Goal: Task Accomplishment & Management: Use online tool/utility

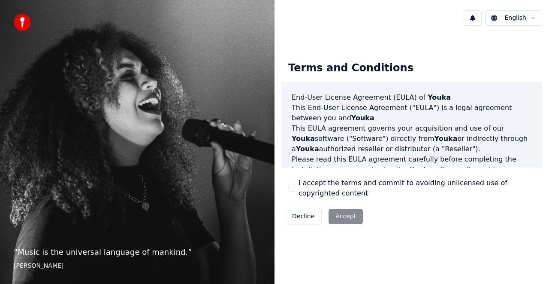
click at [338, 220] on div "Decline Accept" at bounding box center [323, 216] width 85 height 22
click at [337, 216] on div "Decline Accept" at bounding box center [323, 216] width 85 height 22
click at [293, 184] on div "I accept the terms and commit to avoiding unlicensed use of copyrighted content" at bounding box center [411, 188] width 247 height 21
click at [307, 188] on label "I accept the terms and commit to avoiding unlicensed use of copyrighted content" at bounding box center [417, 188] width 237 height 21
click at [295, 188] on button "I accept the terms and commit to avoiding unlicensed use of copyrighted content" at bounding box center [291, 187] width 7 height 7
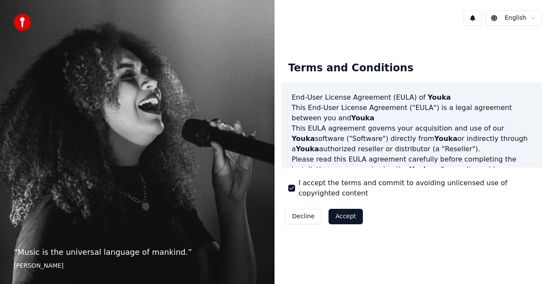
click at [337, 216] on button "Accept" at bounding box center [346, 215] width 34 height 15
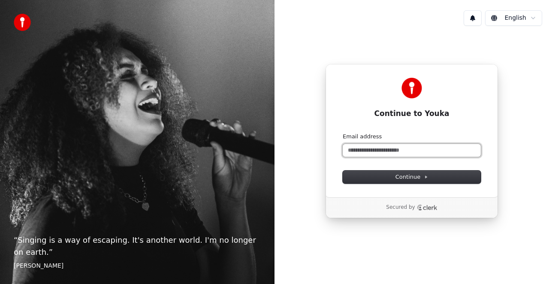
click at [365, 151] on input "Email address" at bounding box center [412, 150] width 138 height 13
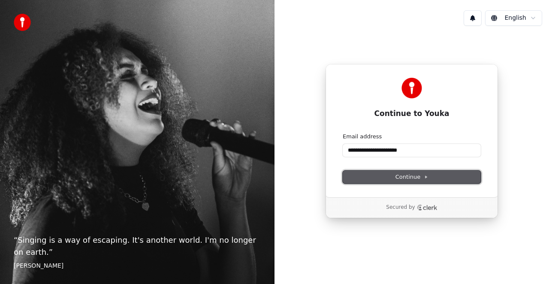
click at [379, 178] on button "Continue" at bounding box center [412, 176] width 138 height 13
type input "**********"
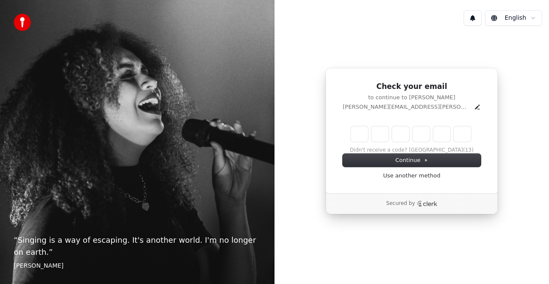
type input "*"
type input "**"
type input "*"
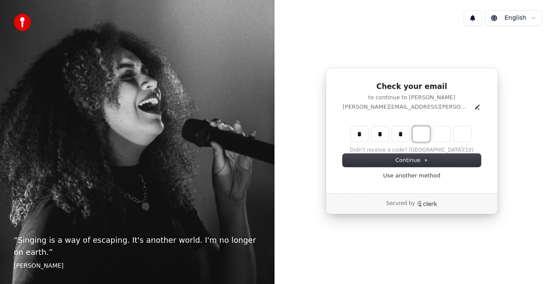
type input "***"
type input "*"
type input "****"
type input "*"
type input "******"
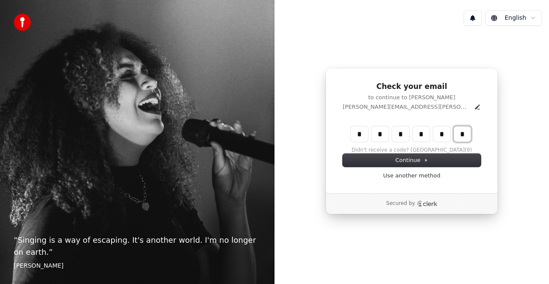
type input "*"
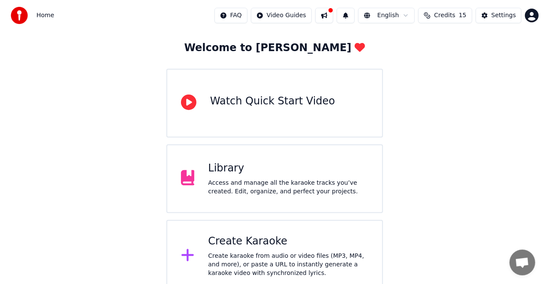
scroll to position [49, 0]
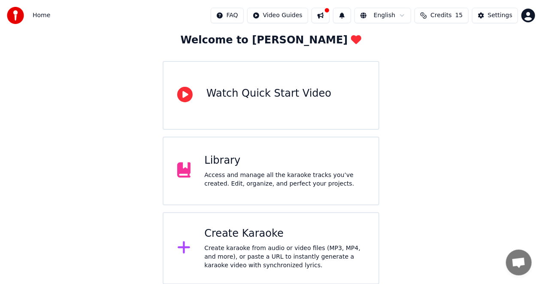
click at [207, 244] on div "Create karaoke from audio or video files (MP3, MP4, and more), or paste a URL t…" at bounding box center [284, 257] width 160 height 26
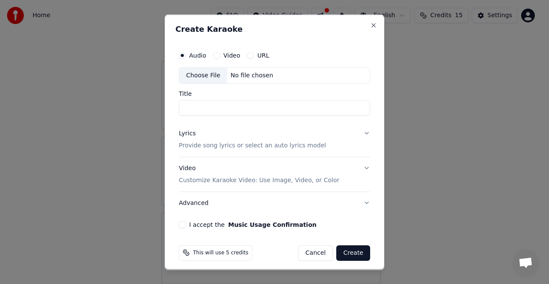
click at [199, 75] on div "Choose File" at bounding box center [203, 74] width 48 height 15
type input "**********"
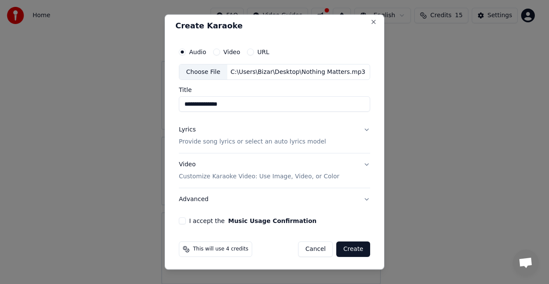
scroll to position [3, 0]
click at [236, 177] on p "Customize Karaoke Video: Use Image, Video, or Color" at bounding box center [259, 176] width 160 height 9
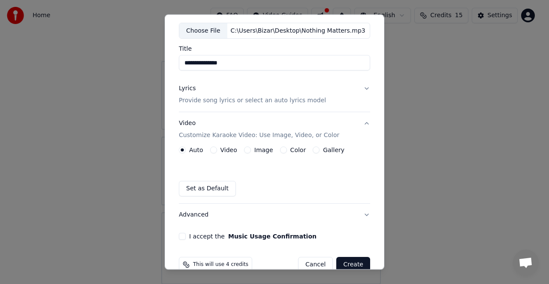
scroll to position [45, 0]
click at [259, 150] on label "Image" at bounding box center [263, 149] width 19 height 6
click at [251, 150] on button "Image" at bounding box center [247, 148] width 7 height 7
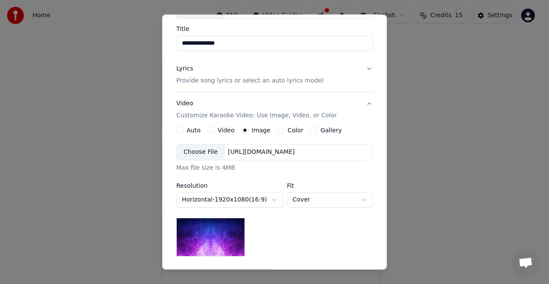
scroll to position [65, 0]
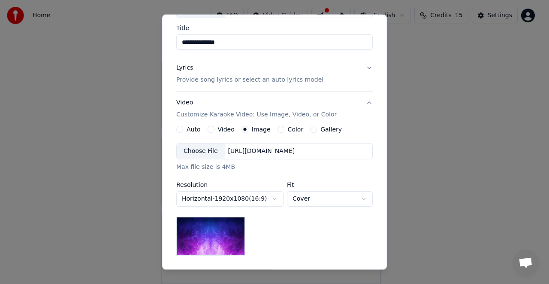
click at [203, 150] on div "Choose File" at bounding box center [201, 150] width 48 height 15
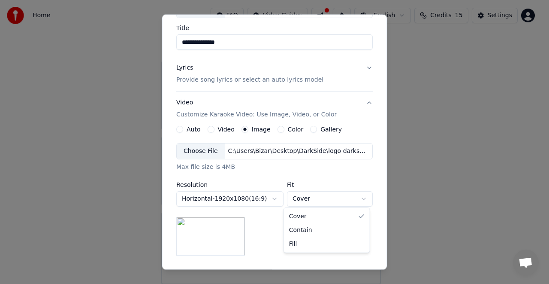
click at [360, 198] on body "**********" at bounding box center [271, 117] width 542 height 333
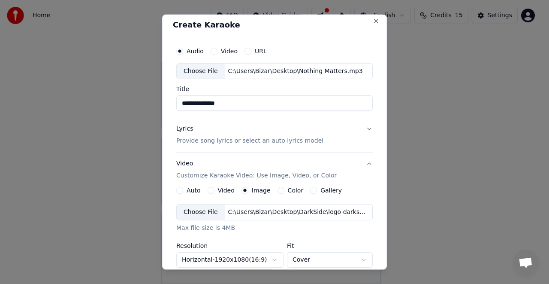
scroll to position [3, 0]
click at [365, 129] on button "Lyrics Provide song lyrics or select an auto lyrics model" at bounding box center [274, 135] width 196 height 34
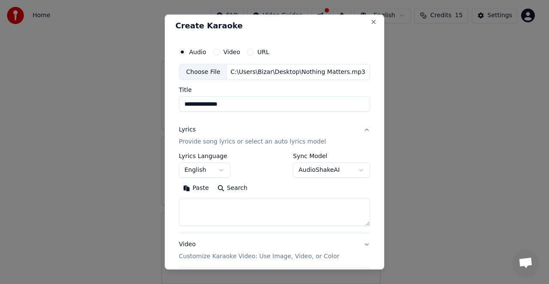
click at [365, 129] on div "**********" at bounding box center [274, 173] width 198 height 268
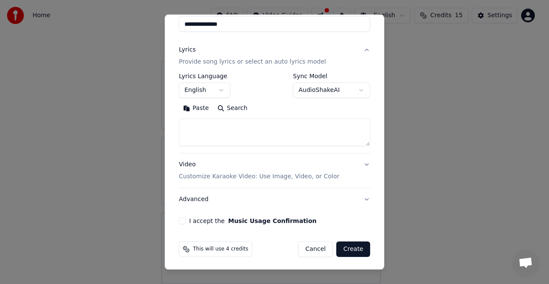
click at [341, 249] on button "Create" at bounding box center [353, 248] width 34 height 15
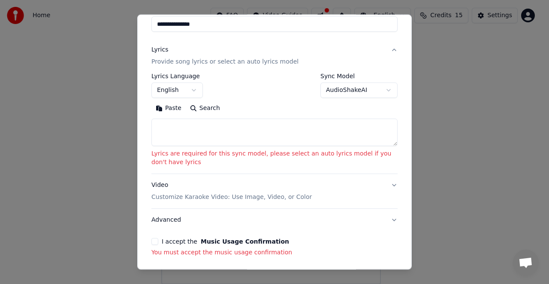
scroll to position [116, 0]
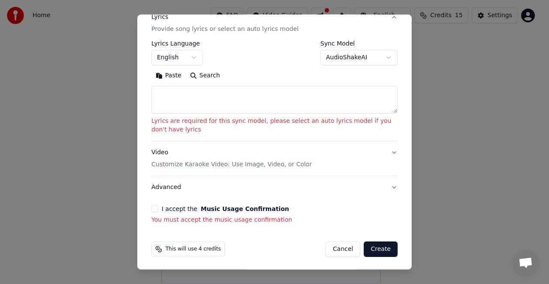
click at [154, 208] on button "I accept the Music Usage Confirmation" at bounding box center [154, 208] width 7 height 7
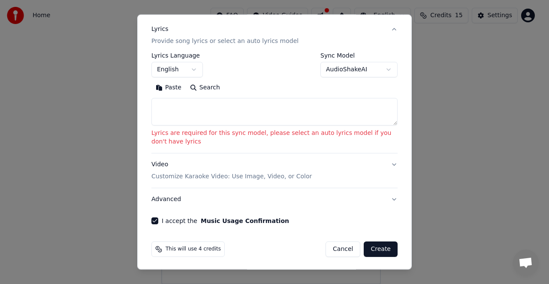
click at [374, 251] on button "Create" at bounding box center [381, 248] width 34 height 15
click at [371, 249] on button "Create" at bounding box center [381, 249] width 34 height 15
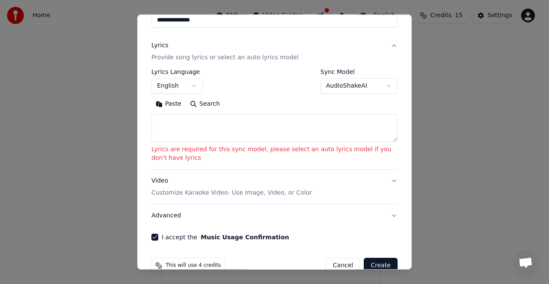
scroll to position [0, 0]
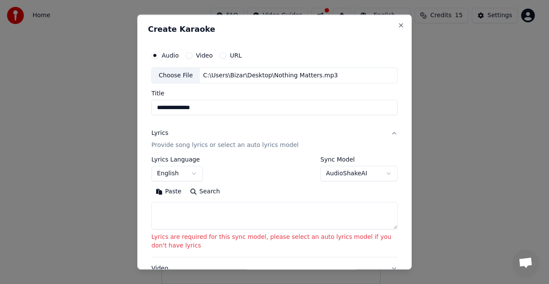
click at [372, 174] on body "**********" at bounding box center [271, 117] width 542 height 333
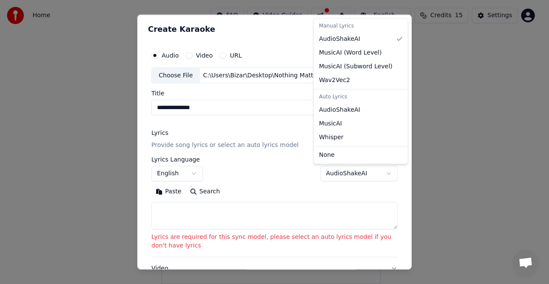
select select "****"
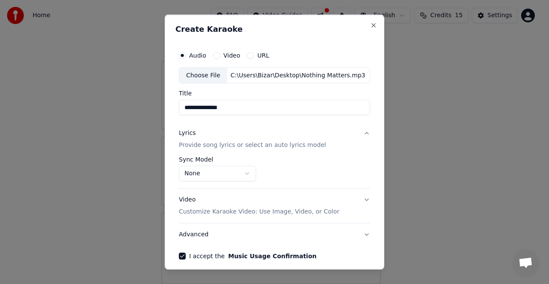
scroll to position [35, 0]
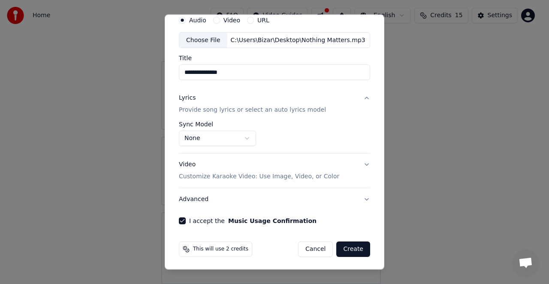
click at [345, 247] on button "Create" at bounding box center [353, 248] width 34 height 15
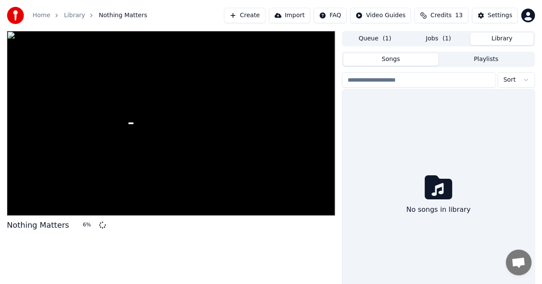
click at [504, 36] on button "Library" at bounding box center [501, 39] width 63 height 12
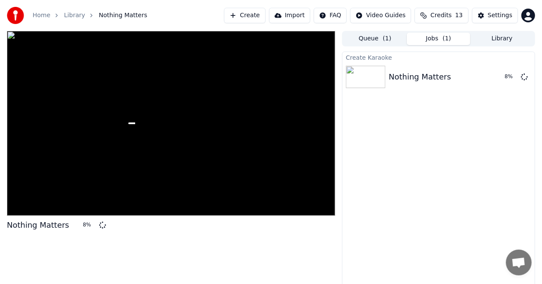
click at [437, 35] on button "Jobs ( 1 )" at bounding box center [438, 39] width 63 height 12
click at [384, 38] on span "( 1 )" at bounding box center [387, 38] width 9 height 9
click at [427, 40] on button "Jobs ( 1 )" at bounding box center [438, 39] width 63 height 12
click at [495, 14] on div "Settings" at bounding box center [500, 15] width 24 height 9
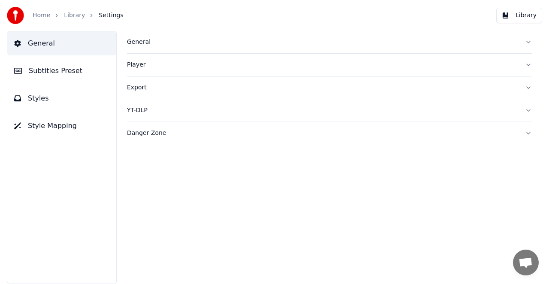
click at [69, 15] on link "Library" at bounding box center [74, 15] width 21 height 9
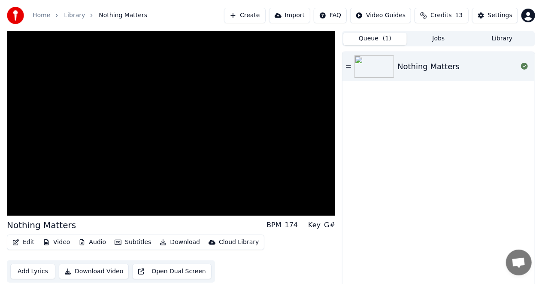
click at [372, 41] on button "Queue ( 1 )" at bounding box center [374, 39] width 63 height 12
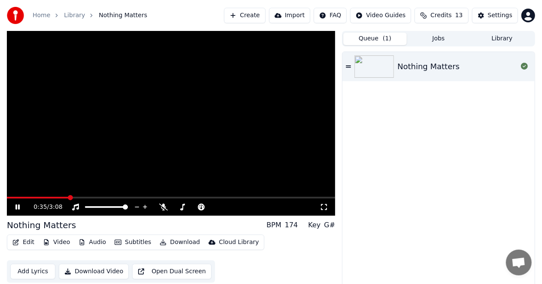
click at [35, 15] on link "Home" at bounding box center [42, 15] width 18 height 9
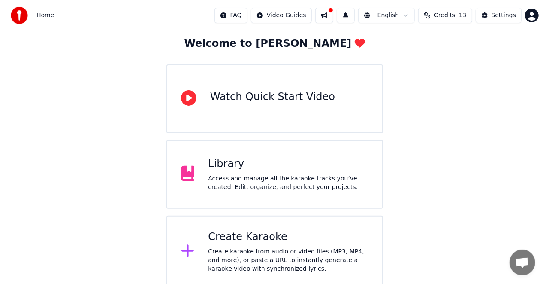
scroll to position [49, 0]
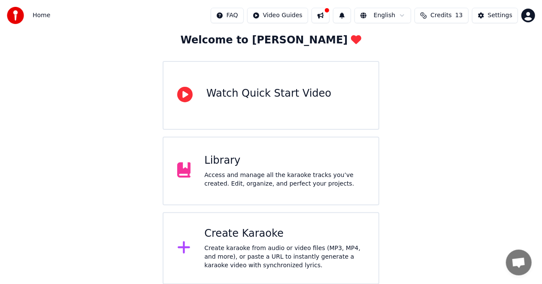
click at [228, 244] on div "Create karaoke from audio or video files (MP3, MP4, and more), or paste a URL t…" at bounding box center [284, 257] width 160 height 26
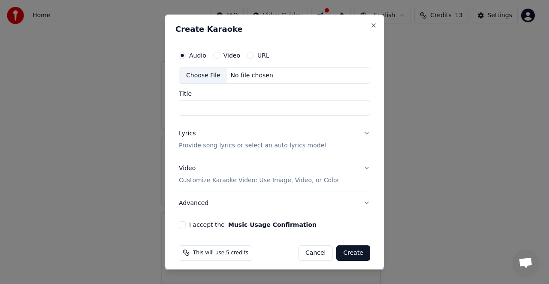
click at [208, 76] on div "Choose File" at bounding box center [203, 74] width 48 height 15
type input "**********"
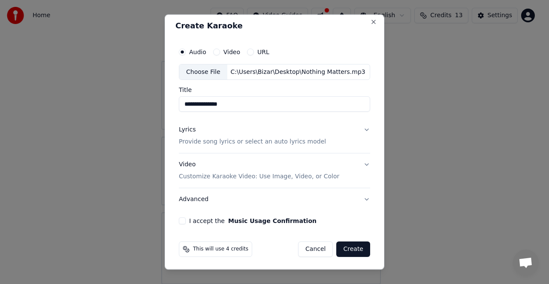
scroll to position [3, 0]
click at [359, 130] on button "Lyrics Provide song lyrics or select an auto lyrics model" at bounding box center [274, 135] width 191 height 34
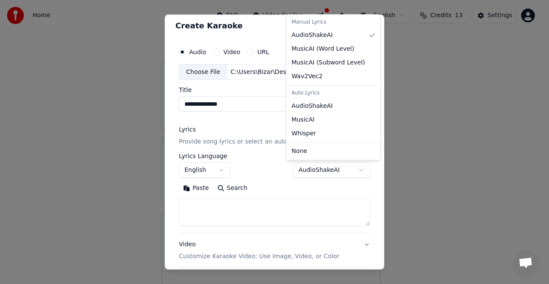
click at [355, 169] on body "**********" at bounding box center [271, 117] width 542 height 333
select select "**********"
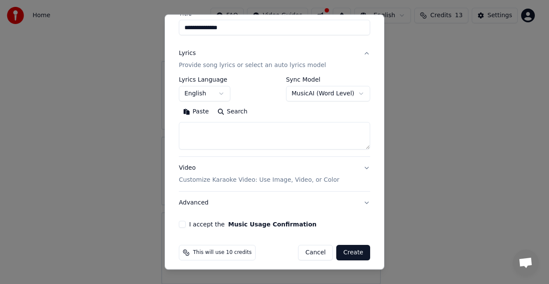
scroll to position [80, 0]
click at [357, 168] on button "Video Customize Karaoke Video: Use Image, Video, or Color" at bounding box center [274, 174] width 191 height 34
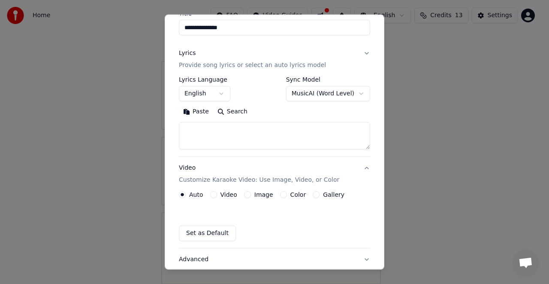
scroll to position [60, 0]
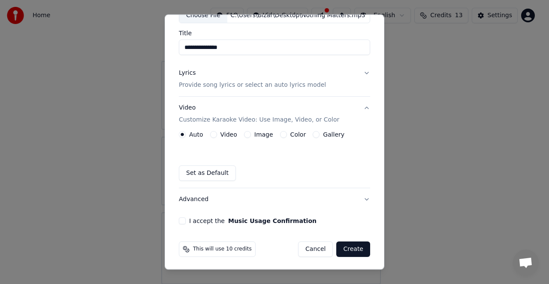
click at [259, 136] on label "Image" at bounding box center [263, 134] width 19 height 6
click at [251, 136] on button "Image" at bounding box center [247, 134] width 7 height 7
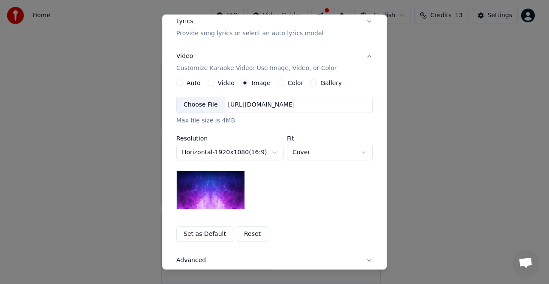
scroll to position [111, 0]
click at [359, 153] on body "**********" at bounding box center [271, 117] width 542 height 333
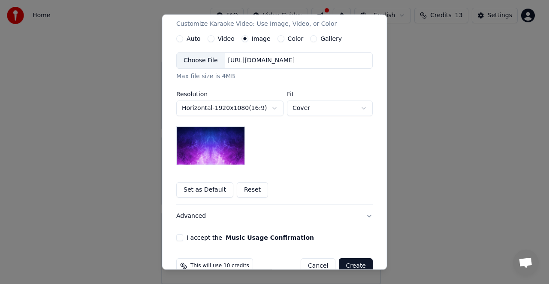
scroll to position [155, 0]
click at [271, 108] on body "**********" at bounding box center [271, 117] width 542 height 333
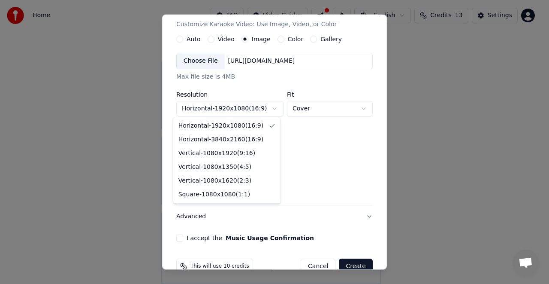
select select "*********"
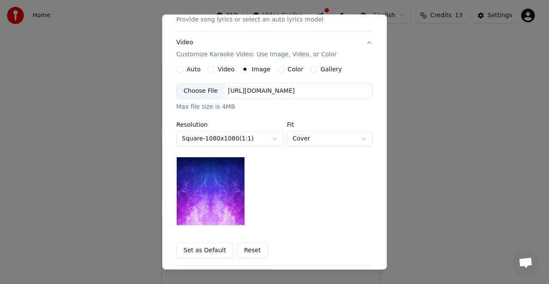
scroll to position [125, 0]
click at [204, 91] on div "Choose File" at bounding box center [201, 90] width 48 height 15
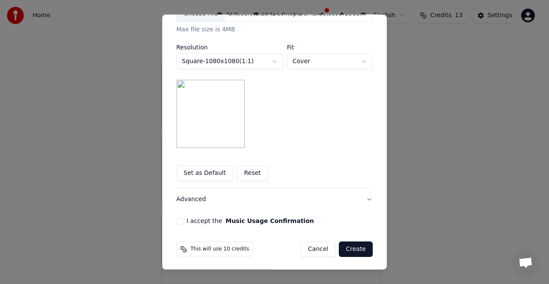
scroll to position [202, 0]
click at [175, 216] on div "**********" at bounding box center [274, 34] width 203 height 387
click at [178, 219] on button "I accept the Music Usage Confirmation" at bounding box center [179, 221] width 7 height 7
click at [349, 249] on button "Create" at bounding box center [356, 249] width 34 height 15
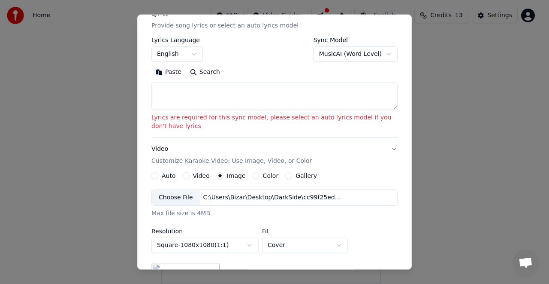
scroll to position [104, 0]
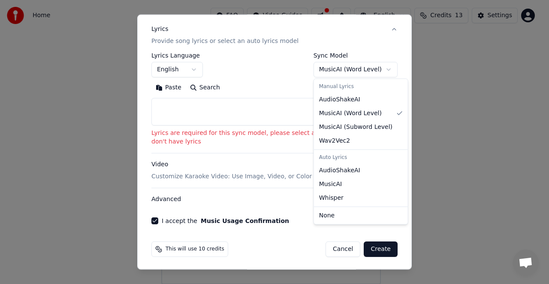
click at [381, 69] on body "**********" at bounding box center [271, 117] width 542 height 333
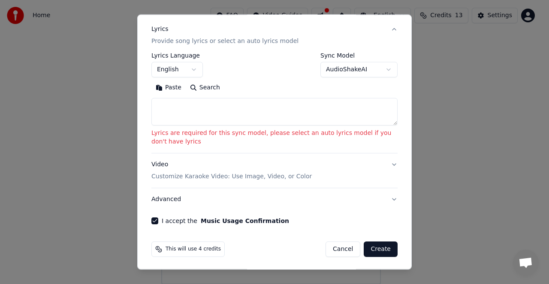
click at [356, 95] on div "Paste Search" at bounding box center [274, 103] width 246 height 45
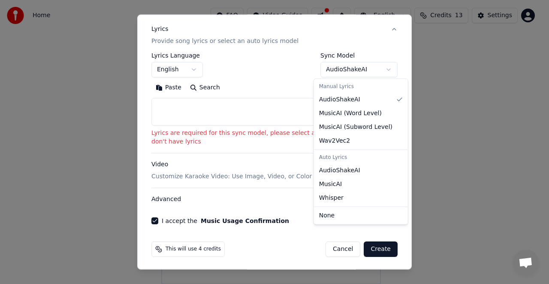
click at [383, 69] on body "**********" at bounding box center [271, 117] width 542 height 333
select select "**********"
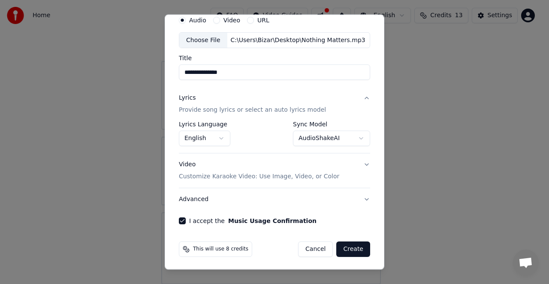
scroll to position [34, 0]
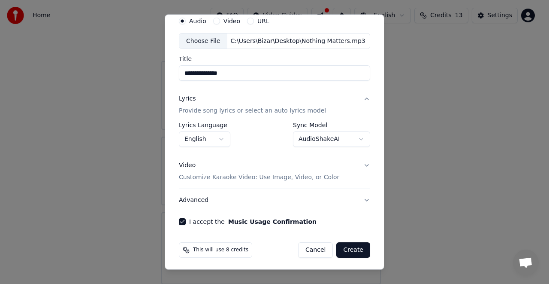
click at [344, 248] on button "Create" at bounding box center [353, 249] width 34 height 15
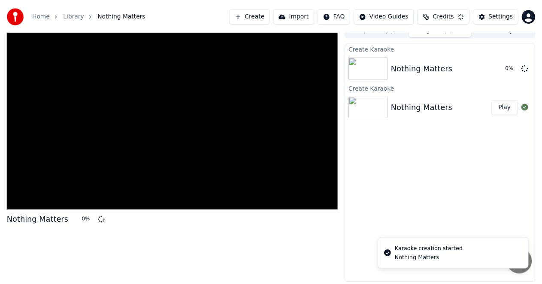
scroll to position [9, 0]
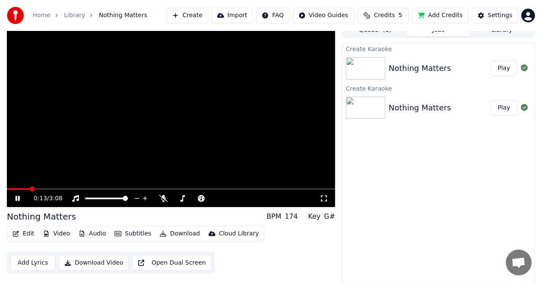
click at [21, 198] on icon at bounding box center [24, 198] width 20 height 7
click at [419, 70] on div "Nothing Matters" at bounding box center [420, 68] width 62 height 12
click at [506, 70] on button "Play" at bounding box center [503, 67] width 27 height 15
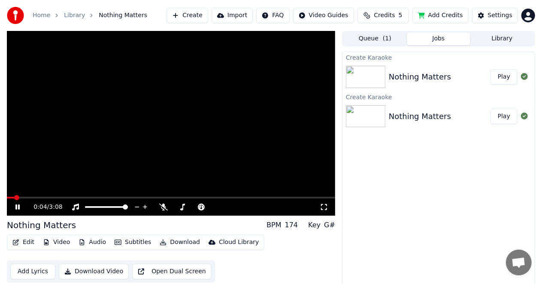
scroll to position [1, 0]
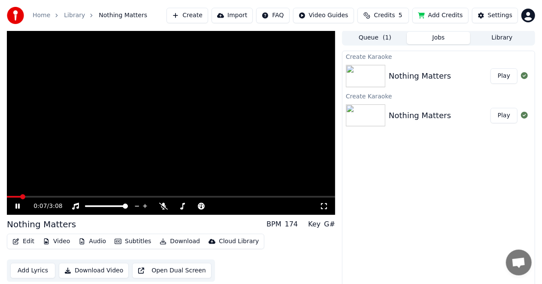
click at [434, 71] on div "Nothing Matters" at bounding box center [420, 76] width 62 height 12
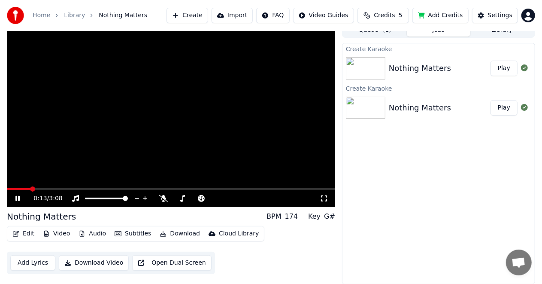
scroll to position [9, 0]
click at [28, 232] on button "Edit" at bounding box center [23, 233] width 29 height 12
click at [420, 148] on div "Create Karaoke Nothing Matters Play Create Karaoke Nothing Matters Play" at bounding box center [438, 163] width 193 height 241
click at [413, 110] on div "Nothing Matters" at bounding box center [420, 108] width 62 height 12
click at [401, 69] on div "Nothing Matters" at bounding box center [420, 68] width 62 height 12
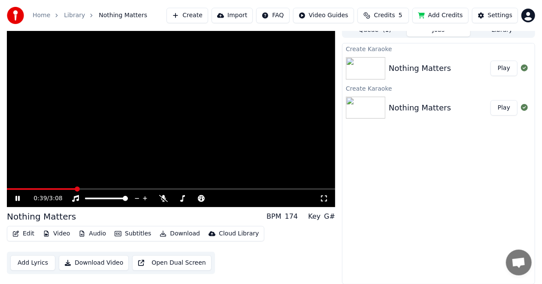
click at [401, 69] on div "Nothing Matters" at bounding box center [420, 68] width 62 height 12
click at [31, 265] on button "Add Lyrics" at bounding box center [32, 262] width 45 height 15
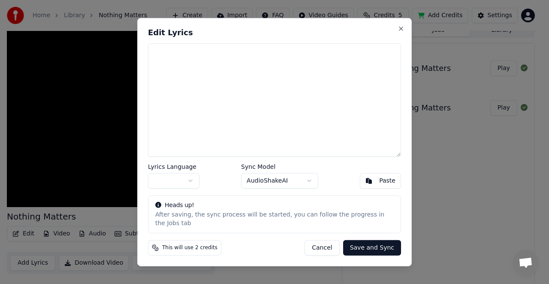
click at [310, 185] on body "Home Library Nothing Matters Create Import FAQ Video Guides Credits 5 Add Credi…" at bounding box center [271, 133] width 542 height 284
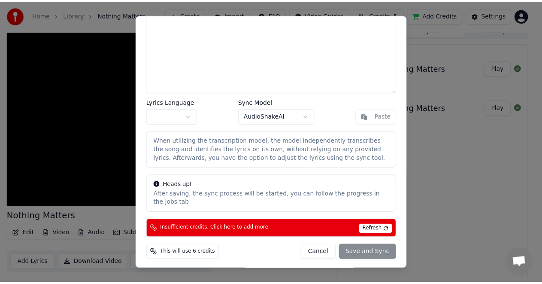
scroll to position [0, 0]
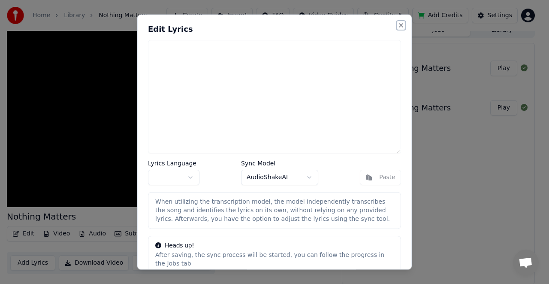
click at [398, 25] on button "Close" at bounding box center [401, 24] width 7 height 7
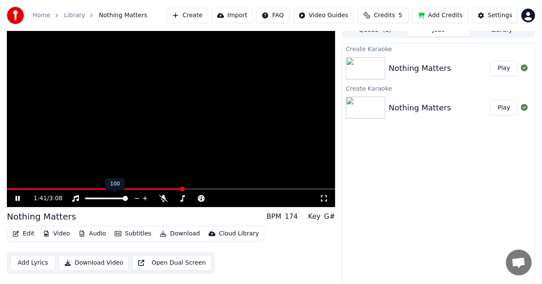
click at [144, 199] on icon at bounding box center [145, 198] width 8 height 9
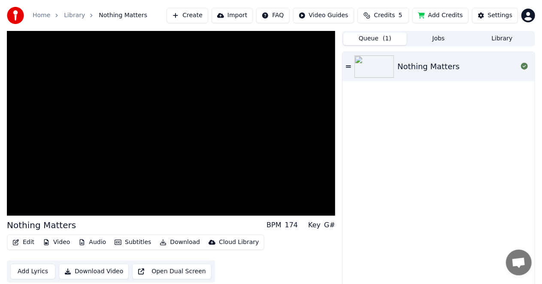
click at [379, 36] on button "Queue ( 1 )" at bounding box center [374, 39] width 63 height 12
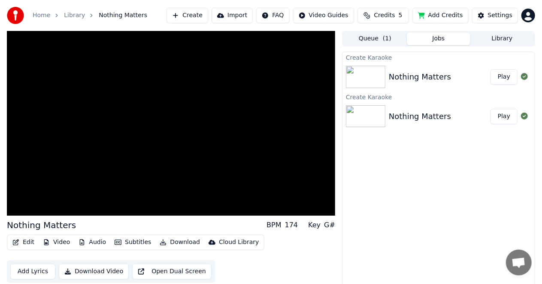
click at [432, 42] on button "Jobs" at bounding box center [438, 39] width 63 height 12
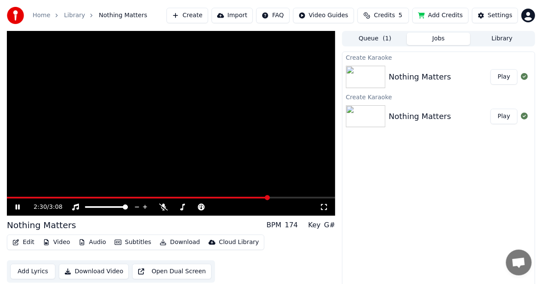
click at [290, 197] on span at bounding box center [171, 197] width 328 height 2
click at [314, 197] on span at bounding box center [171, 197] width 328 height 2
click at [502, 77] on button "Play" at bounding box center [503, 76] width 27 height 15
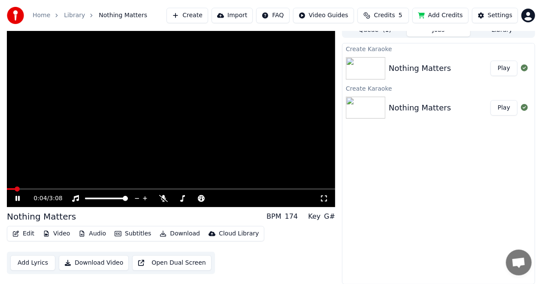
scroll to position [8, 0]
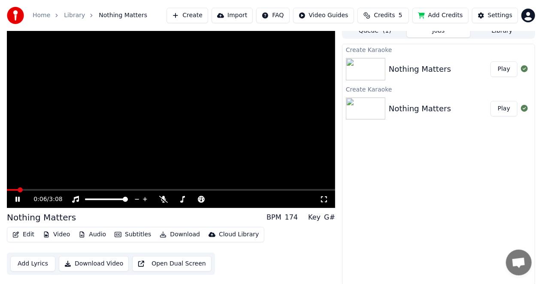
click at [101, 261] on button "Download Video" at bounding box center [94, 263] width 70 height 15
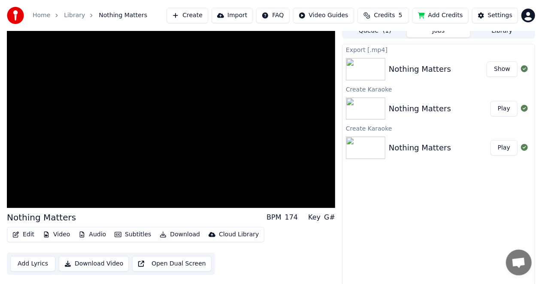
click at [446, 74] on div "Nothing Matters" at bounding box center [438, 69] width 98 height 12
click at [501, 67] on button "Show" at bounding box center [501, 68] width 31 height 15
